Goal: Task Accomplishment & Management: Manage account settings

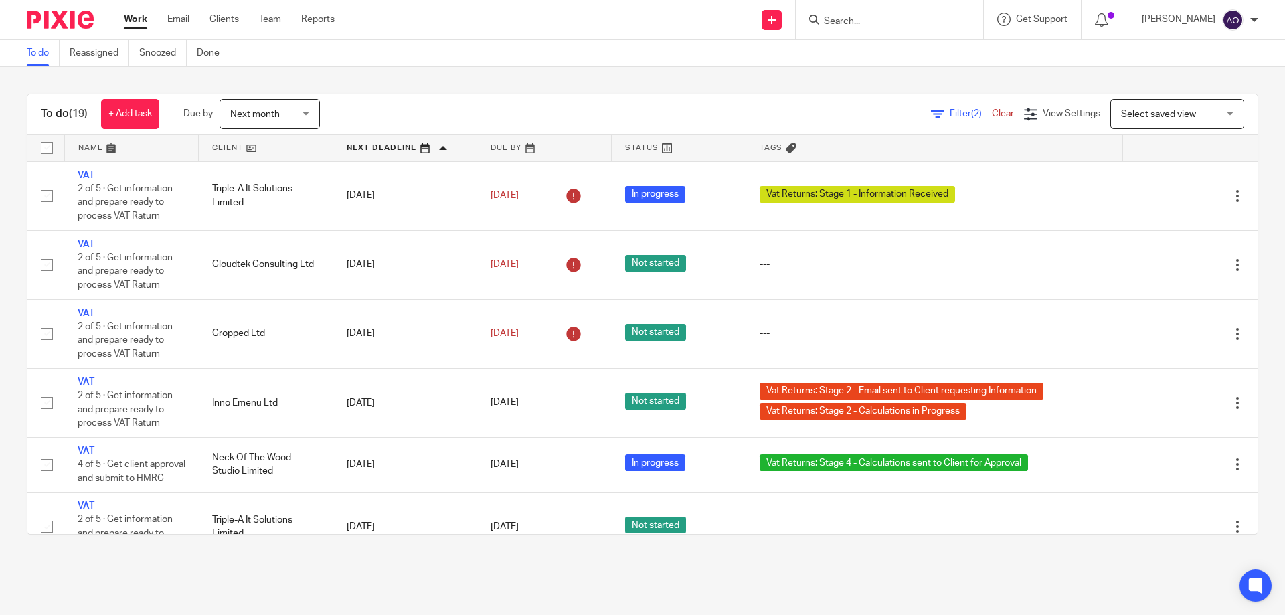
click at [258, 149] on link at bounding box center [266, 148] width 134 height 27
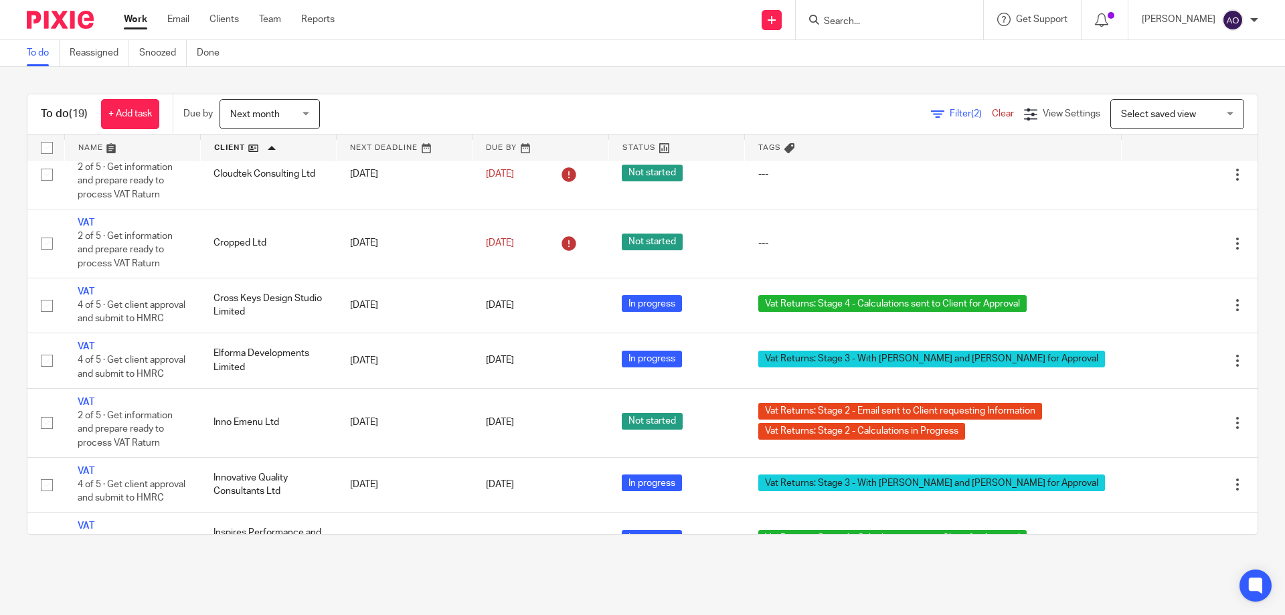
scroll to position [335, 0]
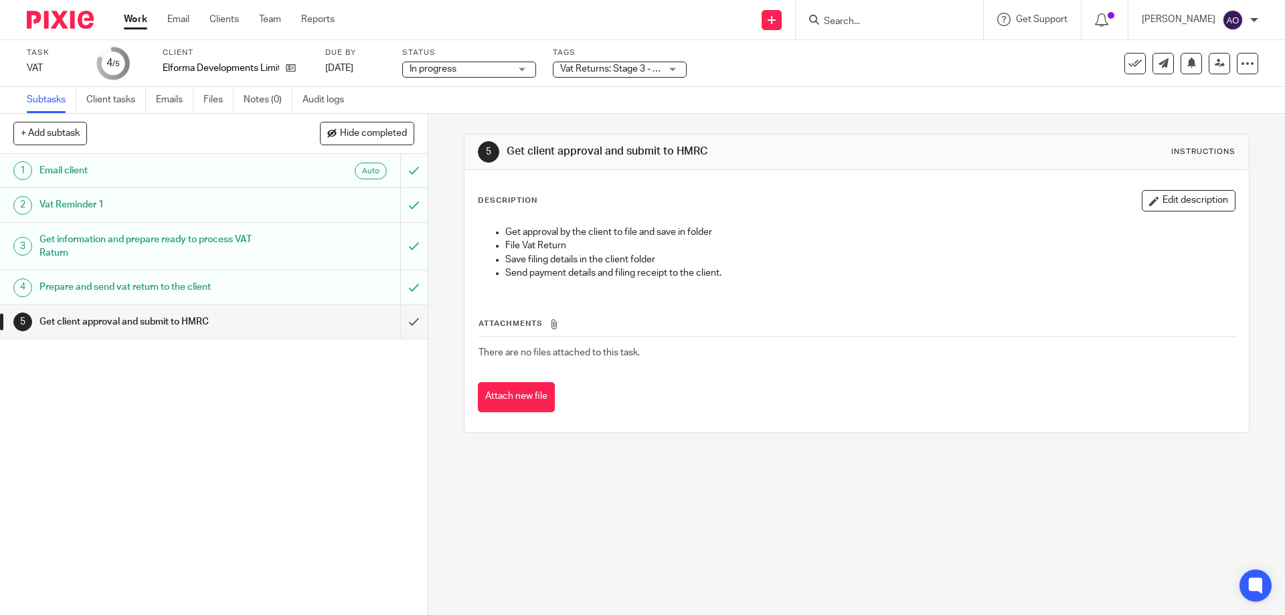
click at [672, 70] on div "Vat Returns: Stage 3 - With [PERSON_NAME] and [PERSON_NAME] for Approval" at bounding box center [620, 70] width 134 height 16
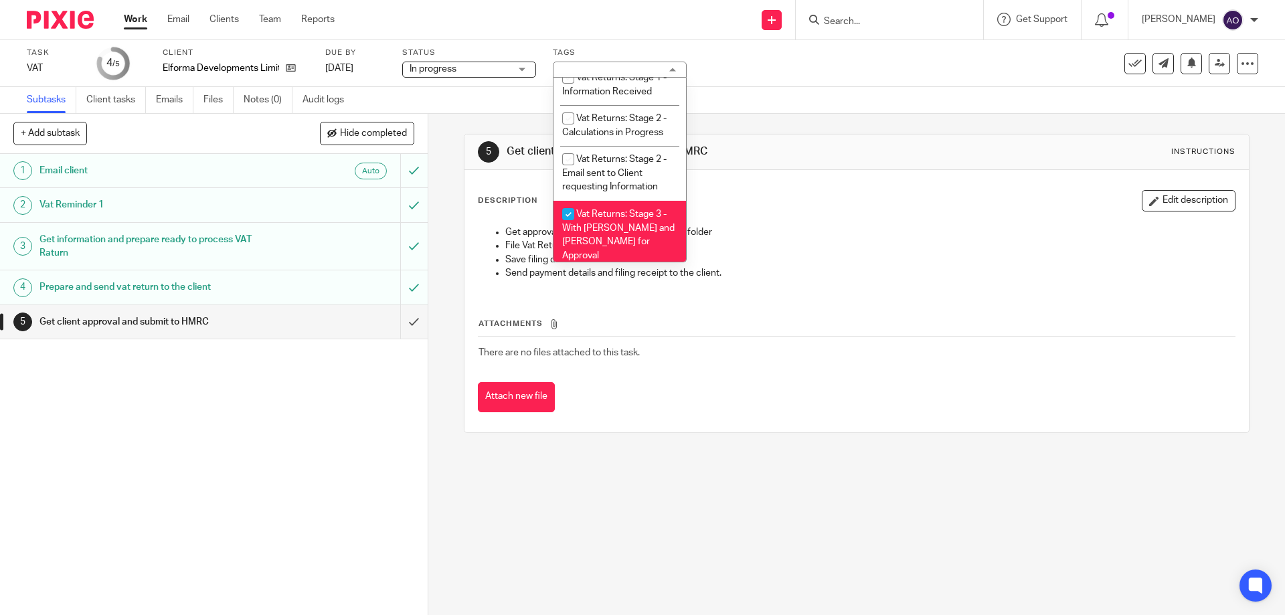
scroll to position [834, 0]
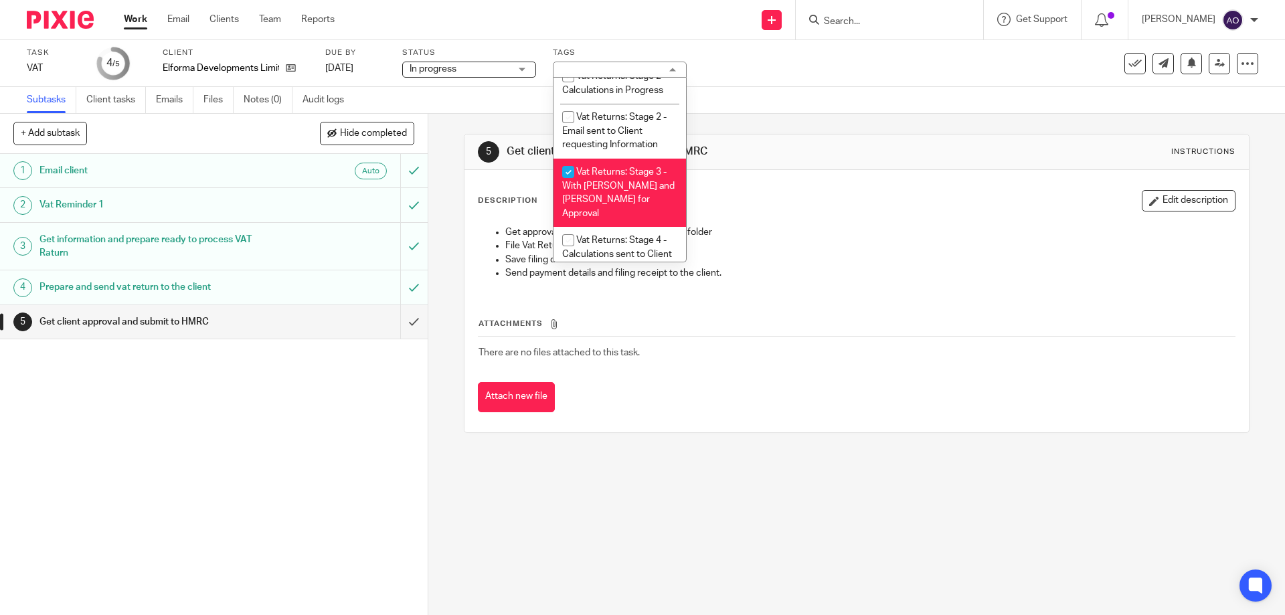
click at [566, 167] on input "checkbox" at bounding box center [568, 171] width 25 height 25
checkbox input "false"
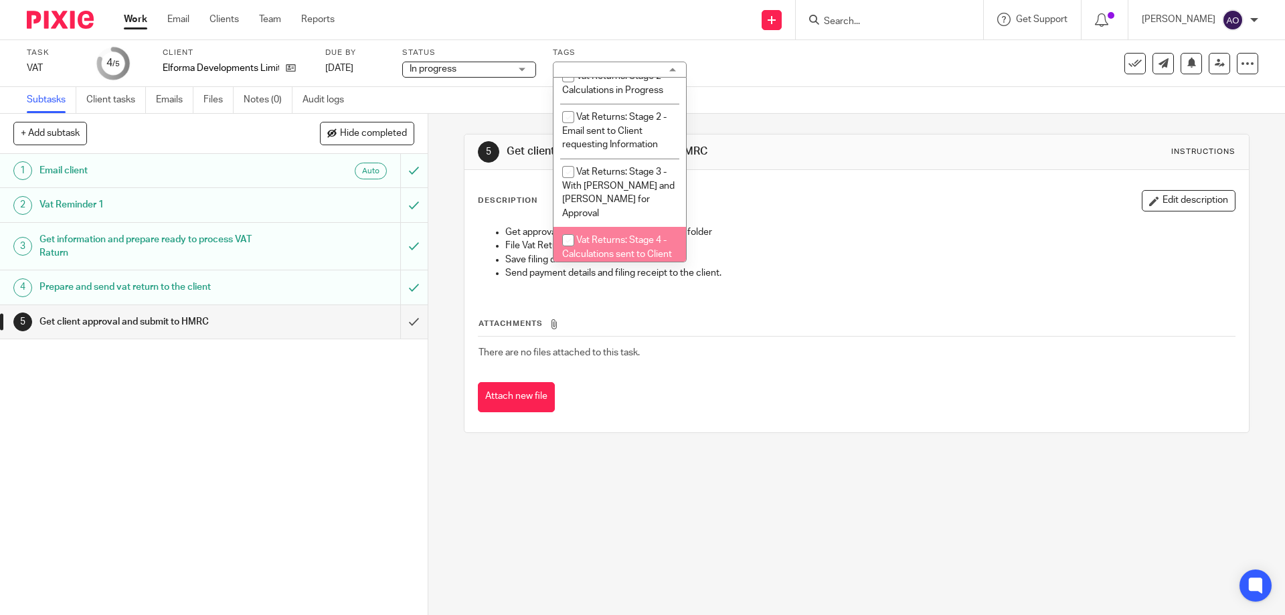
click at [568, 228] on input "checkbox" at bounding box center [568, 240] width 25 height 25
checkbox input "true"
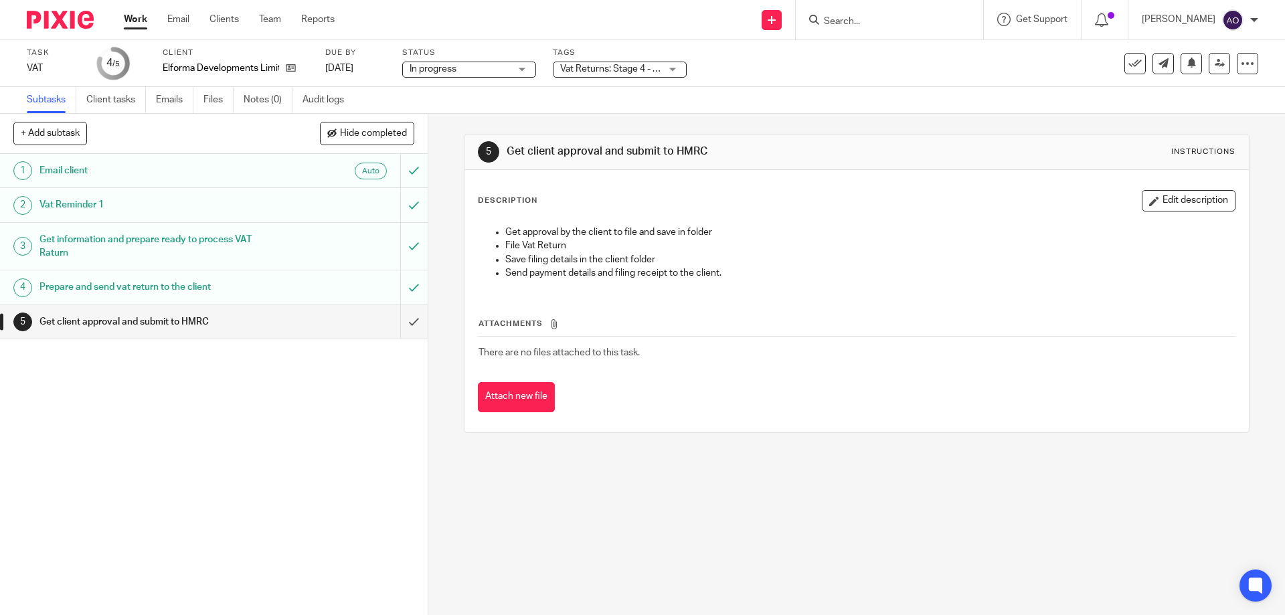
click at [329, 464] on div "1 Email client Auto 2 Vat Reminder 1 3 Get information and prepare ready to pro…" at bounding box center [214, 384] width 428 height 461
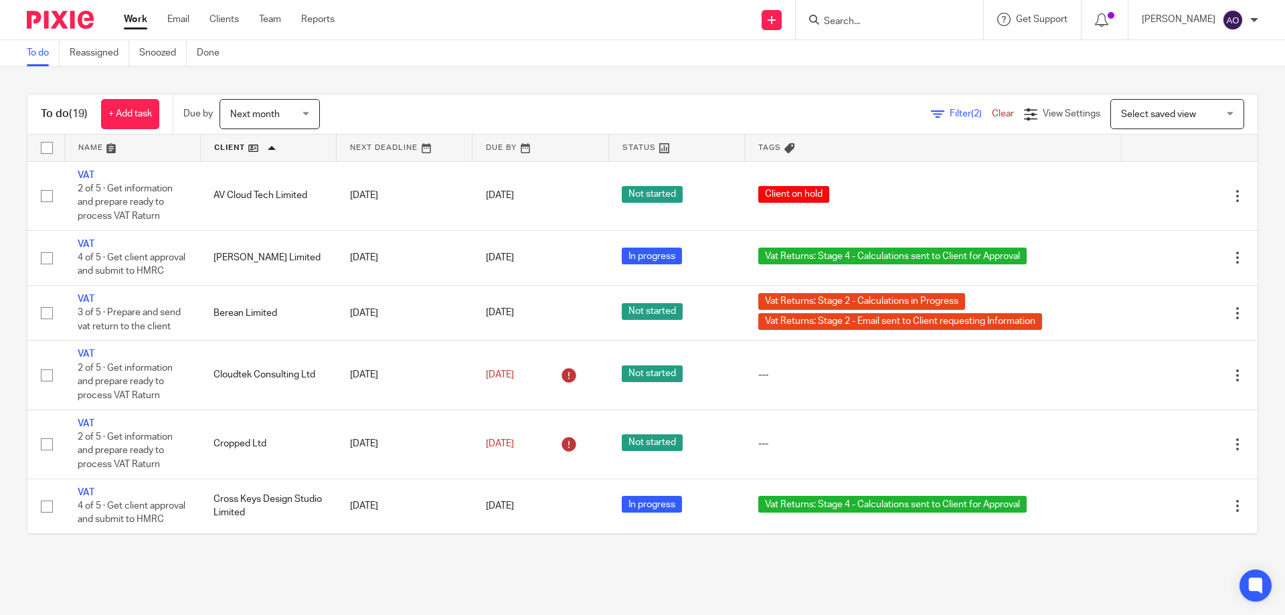
click at [539, 149] on link at bounding box center [540, 148] width 135 height 27
